Goal: Task Accomplishment & Management: Manage account settings

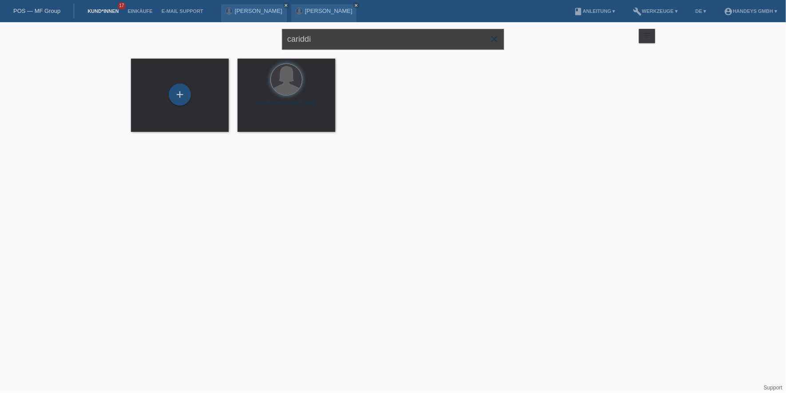
drag, startPoint x: 330, startPoint y: 38, endPoint x: 176, endPoint y: 29, distance: 154.3
click at [177, 30] on div "cariddi close filter_list view_module Alle Kund*innen anzeigen star Markierte K…" at bounding box center [393, 38] width 533 height 32
type input "shkurte"
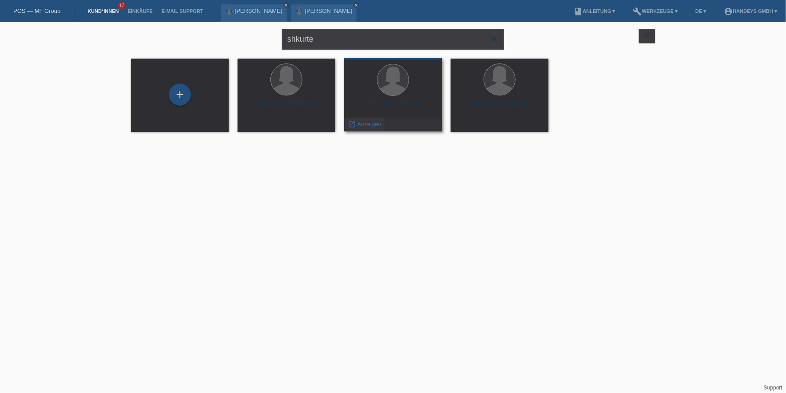
click at [357, 124] on span "Anzeigen" at bounding box center [369, 124] width 24 height 7
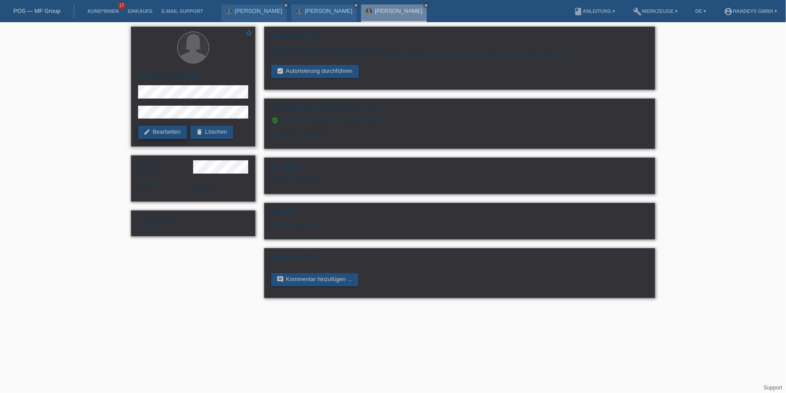
click at [167, 137] on link "edit Bearbeiten" at bounding box center [162, 132] width 49 height 13
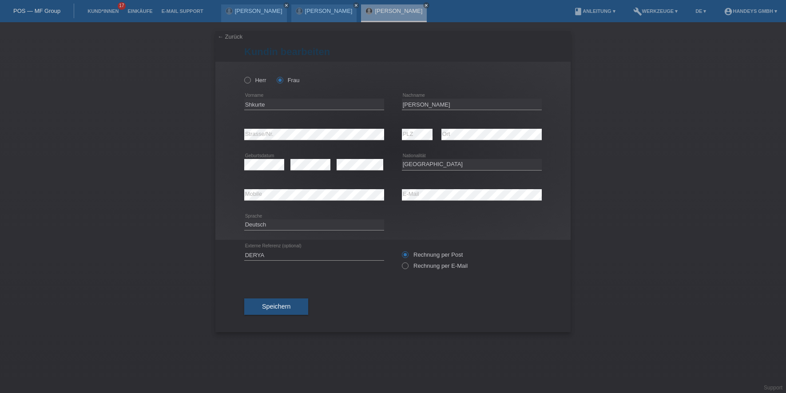
select select "CH"
click at [270, 306] on span "Speichern" at bounding box center [276, 306] width 28 height 7
